Goal: Transaction & Acquisition: Purchase product/service

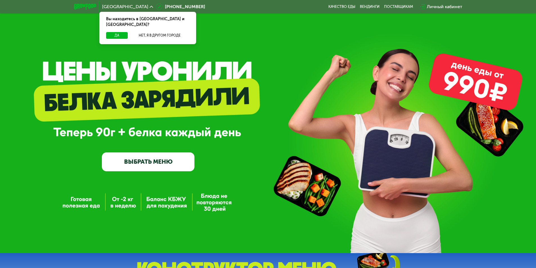
click at [155, 164] on link "ВЫБРАТЬ МЕНЮ" at bounding box center [148, 162] width 93 height 19
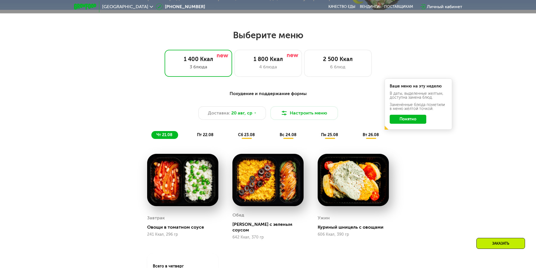
scroll to position [304, 0]
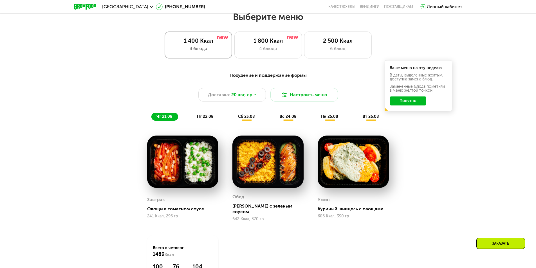
click at [196, 46] on div "1 400 Ккал 3 блюда" at bounding box center [199, 45] width 68 height 27
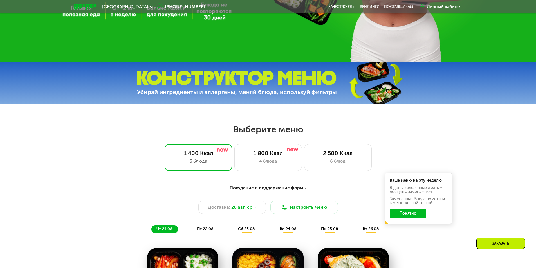
scroll to position [248, 0]
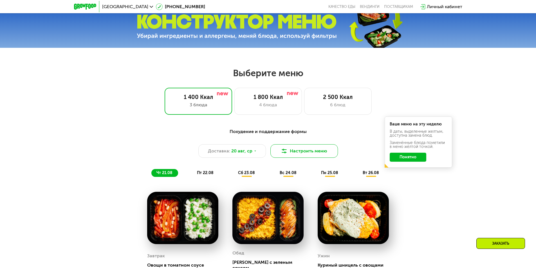
click at [290, 154] on button "Настроить меню" at bounding box center [305, 151] width 68 height 14
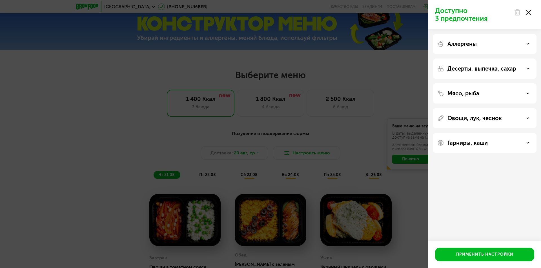
click at [529, 10] on icon at bounding box center [528, 12] width 5 height 5
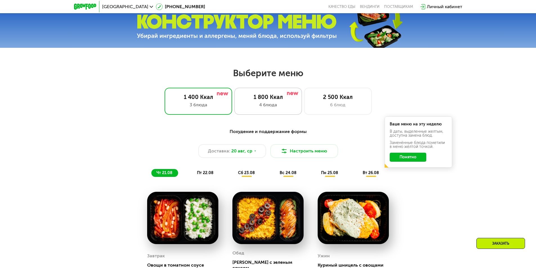
click at [265, 107] on div "4 блюда" at bounding box center [268, 105] width 56 height 7
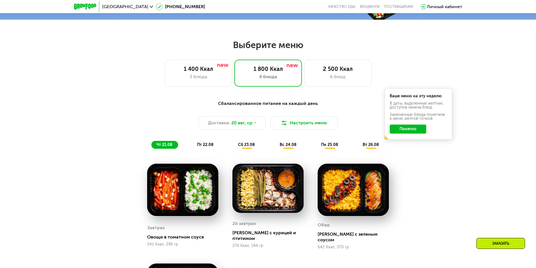
scroll to position [220, 0]
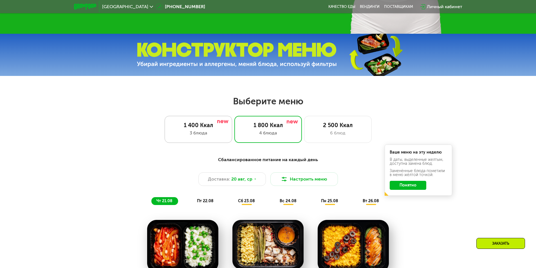
click at [188, 128] on div "1 400 Ккал" at bounding box center [199, 125] width 56 height 7
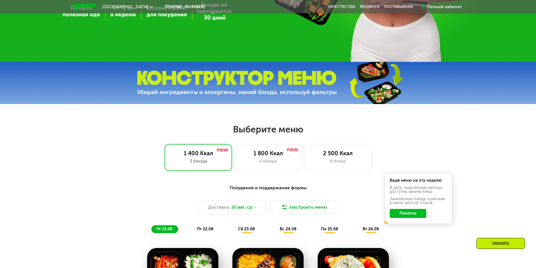
scroll to position [107, 0]
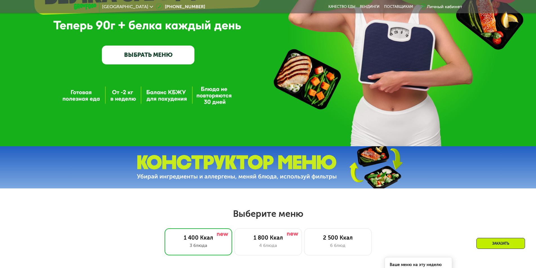
click at [136, 59] on link "ВЫБРАТЬ МЕНЮ" at bounding box center [148, 55] width 93 height 19
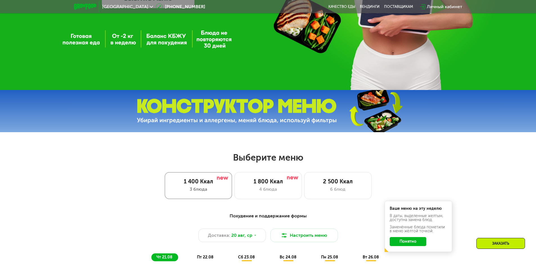
scroll to position [51, 0]
